Goal: Browse casually

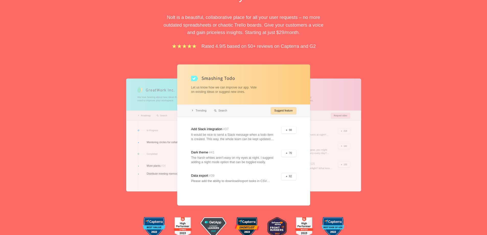
scroll to position [102, 0]
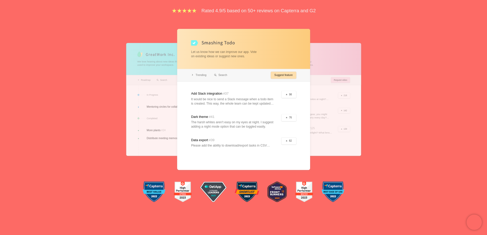
click at [143, 137] on div at bounding box center [179, 99] width 106 height 113
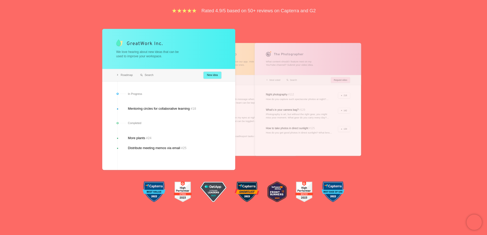
click at [84, 128] on div "Feedback boards your users will love. [PERSON_NAME] is a beautiful, collaborati…" at bounding box center [243, 65] width 487 height 290
click at [246, 59] on div at bounding box center [243, 99] width 106 height 113
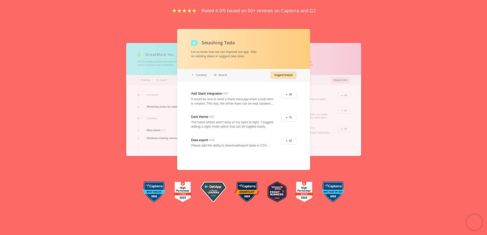
click at [320, 58] on div at bounding box center [308, 99] width 106 height 113
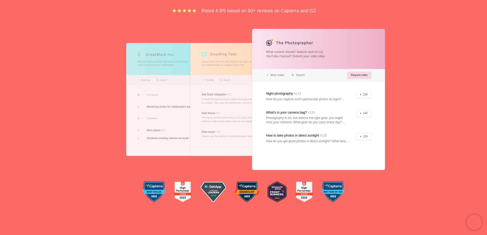
click at [386, 60] on div "Feedback boards your users will love. [PERSON_NAME] is a beautiful, collaborati…" at bounding box center [243, 65] width 487 height 290
click at [418, 60] on div "Feedback boards your users will love. [PERSON_NAME] is a beautiful, collaborati…" at bounding box center [243, 65] width 487 height 290
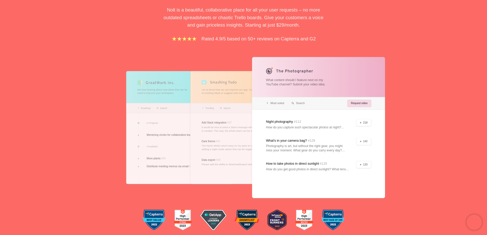
scroll to position [0, 0]
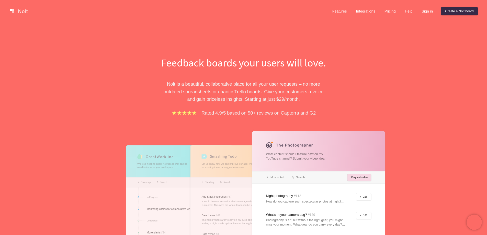
click at [9, 9] on link at bounding box center [19, 11] width 22 height 8
click at [11, 10] on link at bounding box center [19, 11] width 22 height 8
click at [259, 37] on div "Feedback boards your users will love. [PERSON_NAME] is a beautiful, collaborati…" at bounding box center [243, 167] width 487 height 290
